Goal: Find specific page/section: Find specific page/section

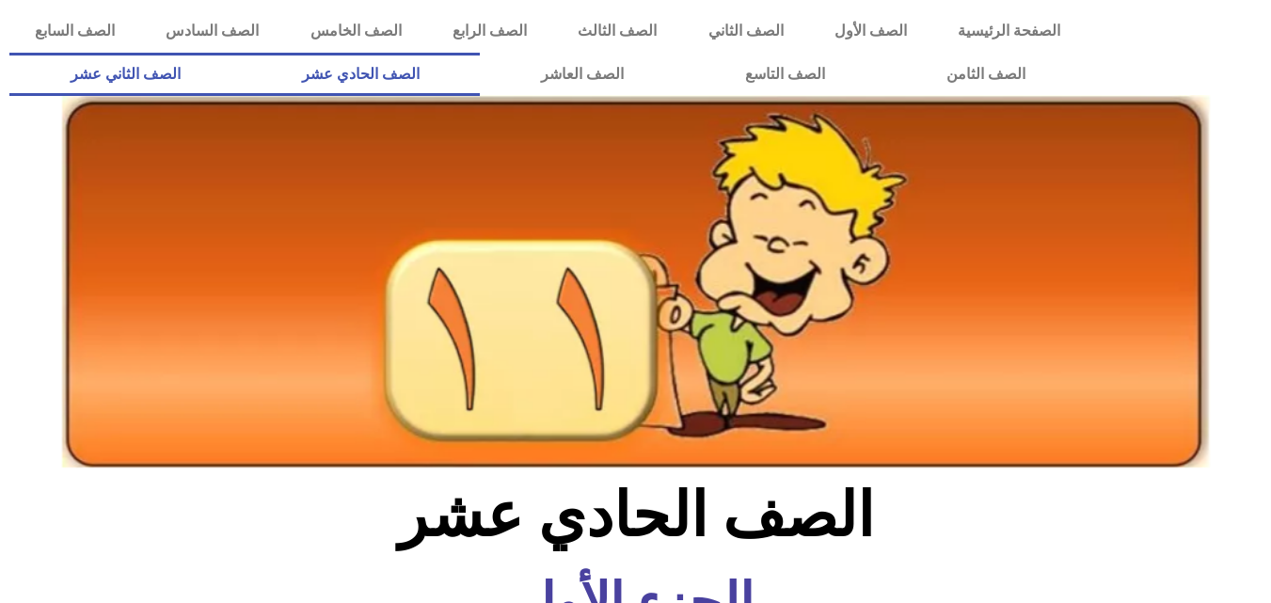
click at [193, 70] on link "الصف الثاني عشر" at bounding box center [124, 74] width 231 height 43
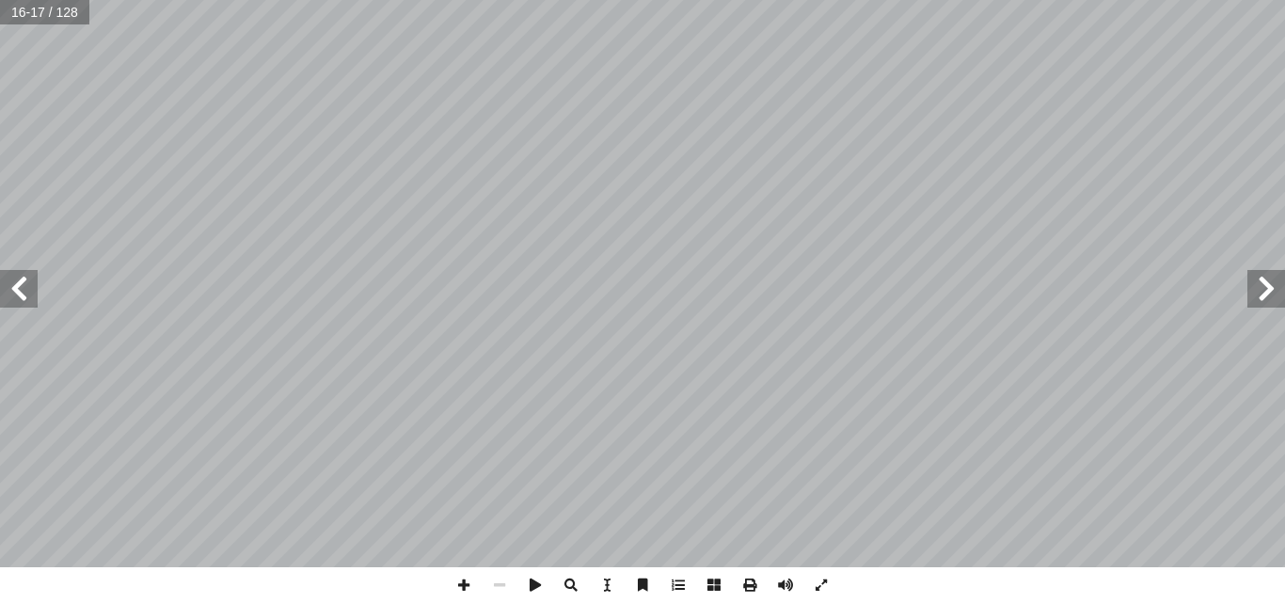
click at [1276, 285] on span at bounding box center [1267, 289] width 38 height 38
